Goal: Task Accomplishment & Management: Manage account settings

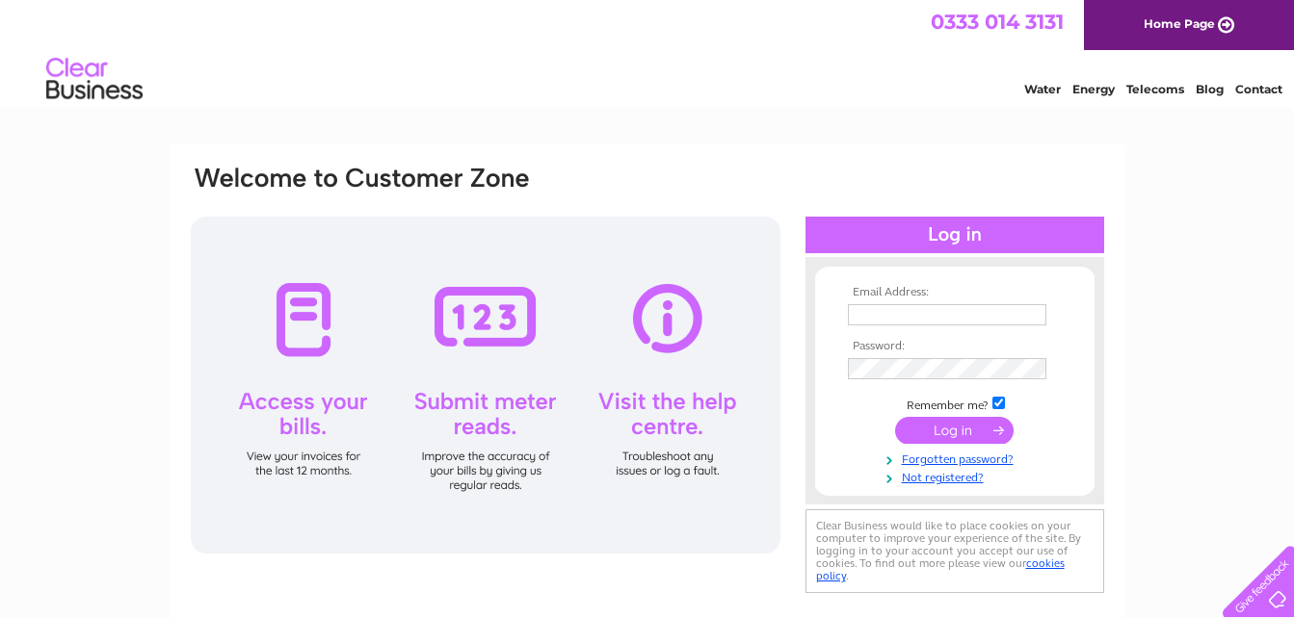
type input "[EMAIL_ADDRESS][DOMAIN_NAME]"
click at [936, 431] on input "submit" at bounding box center [954, 430] width 118 height 27
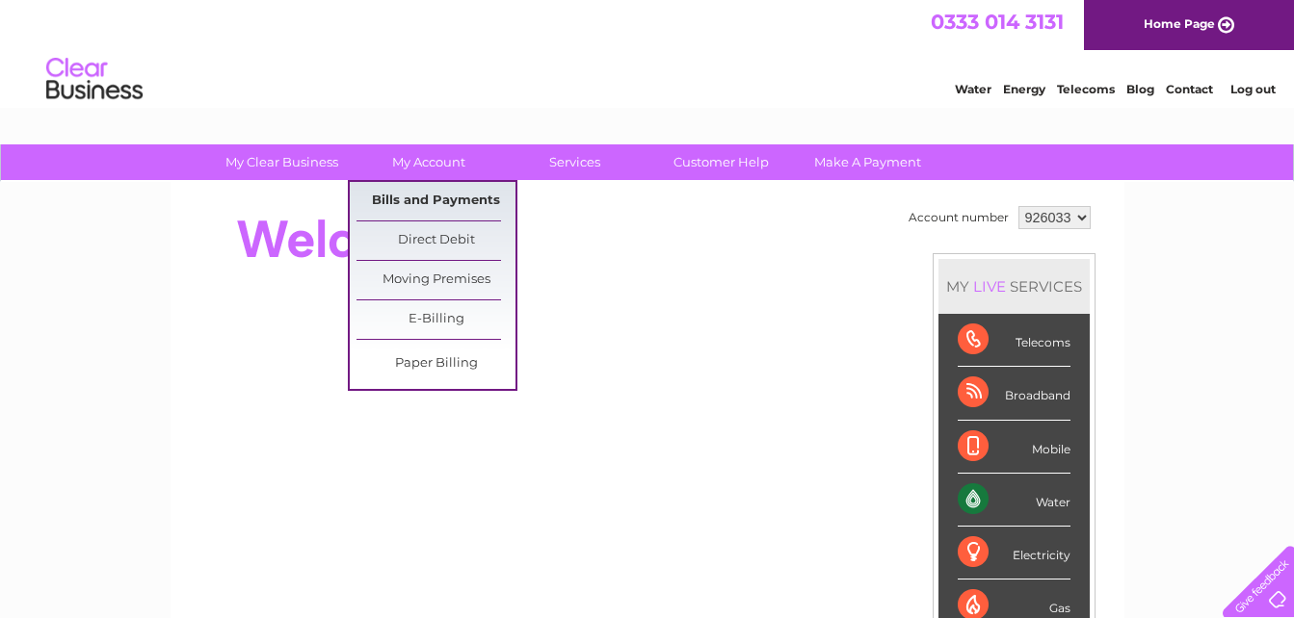
click at [419, 198] on link "Bills and Payments" at bounding box center [435, 201] width 159 height 39
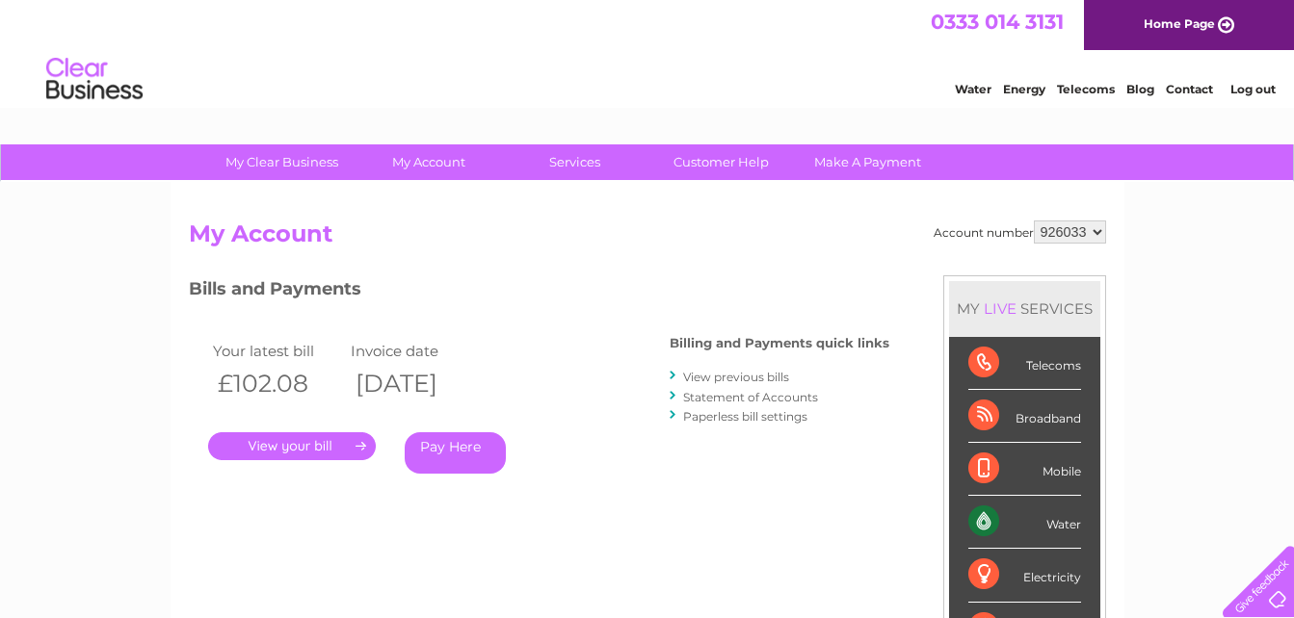
click at [298, 443] on link "." at bounding box center [292, 447] width 168 height 28
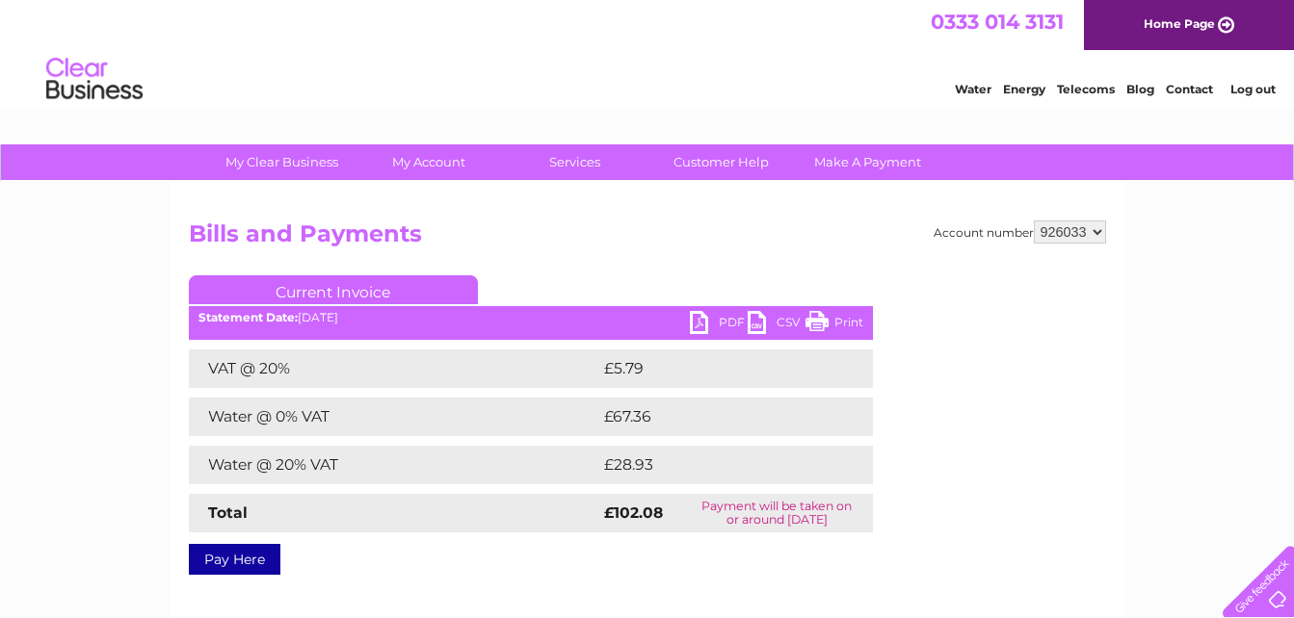
click at [835, 317] on link "Print" at bounding box center [834, 325] width 58 height 28
